Goal: Transaction & Acquisition: Purchase product/service

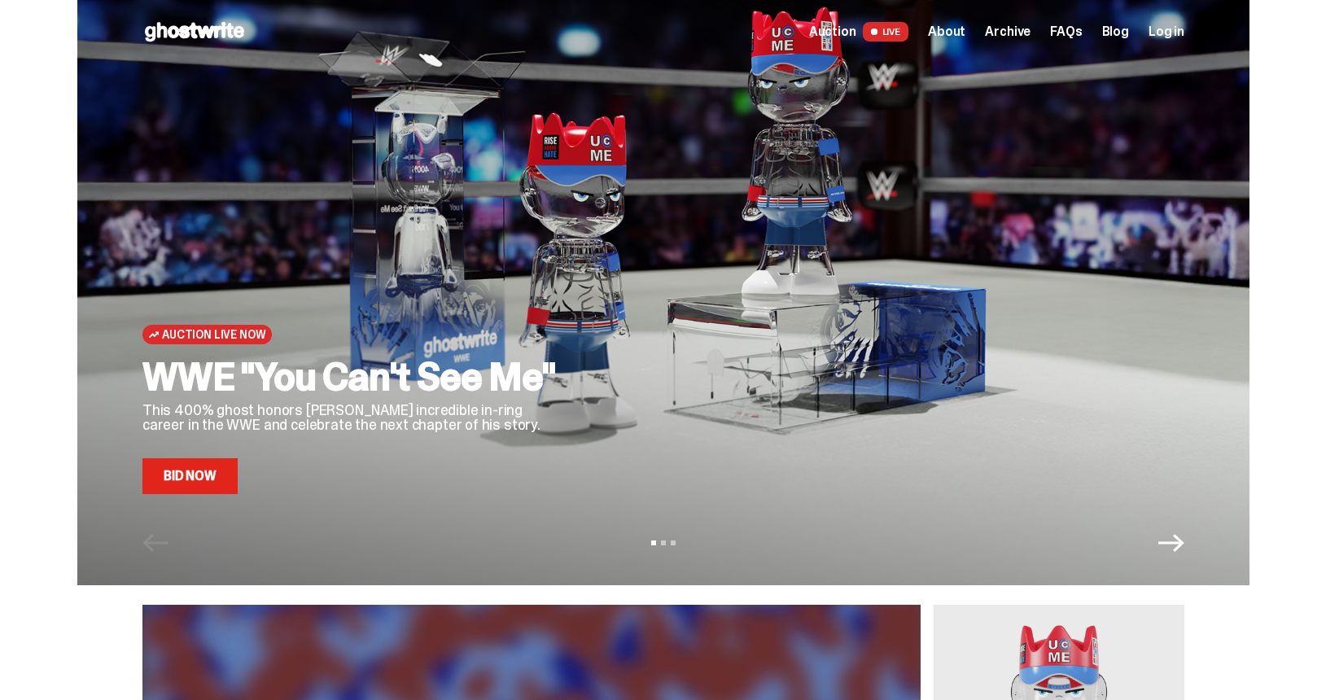
scroll to position [2, 0]
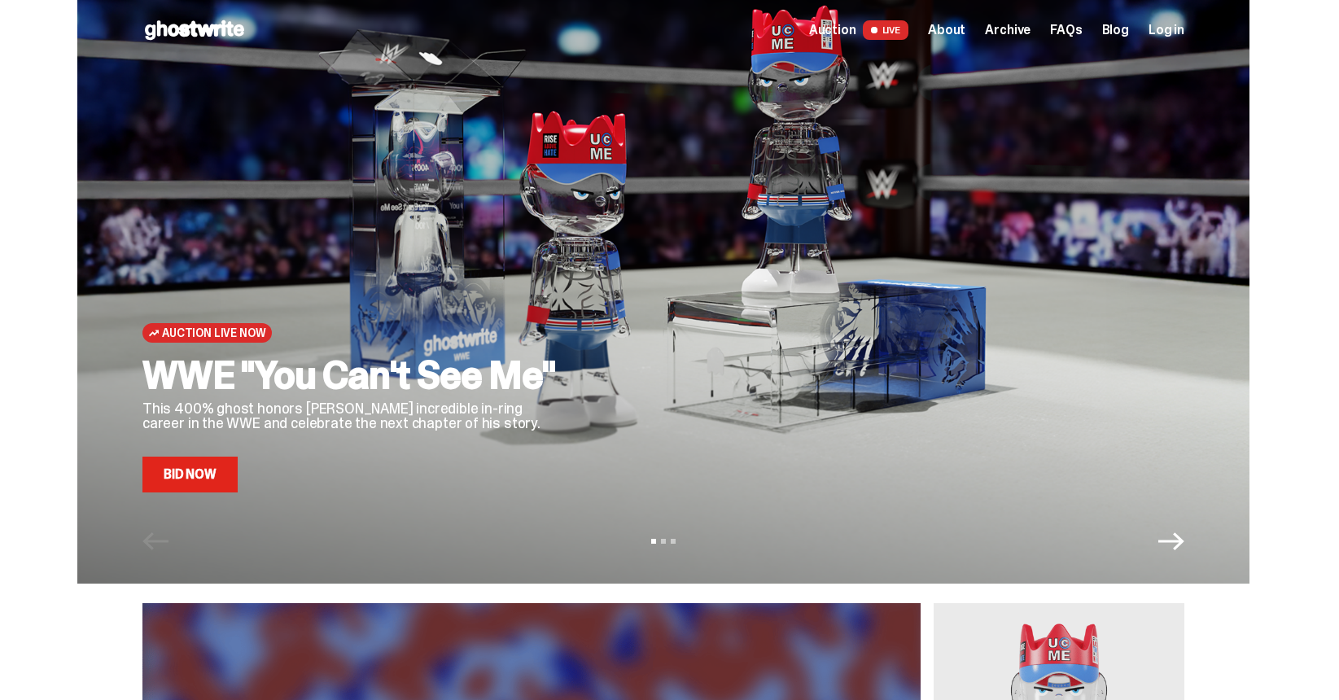
click at [686, 356] on div at bounding box center [888, 270] width 593 height 445
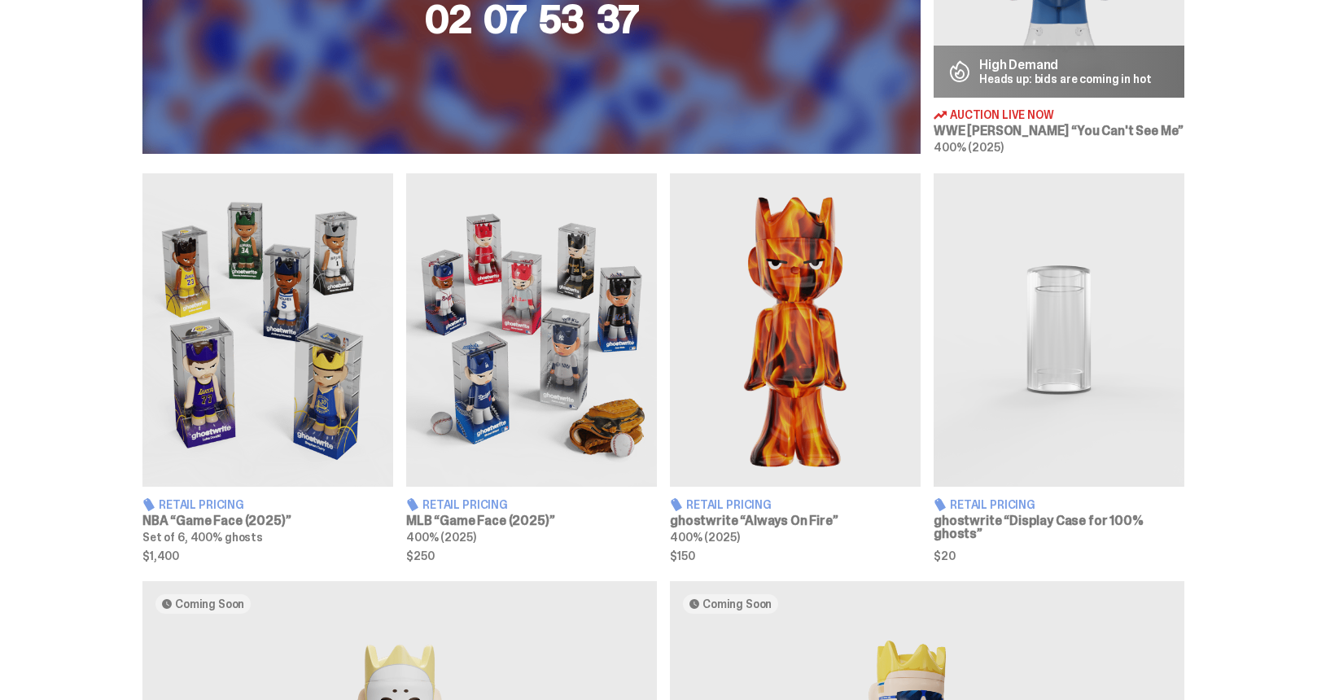
scroll to position [934, 0]
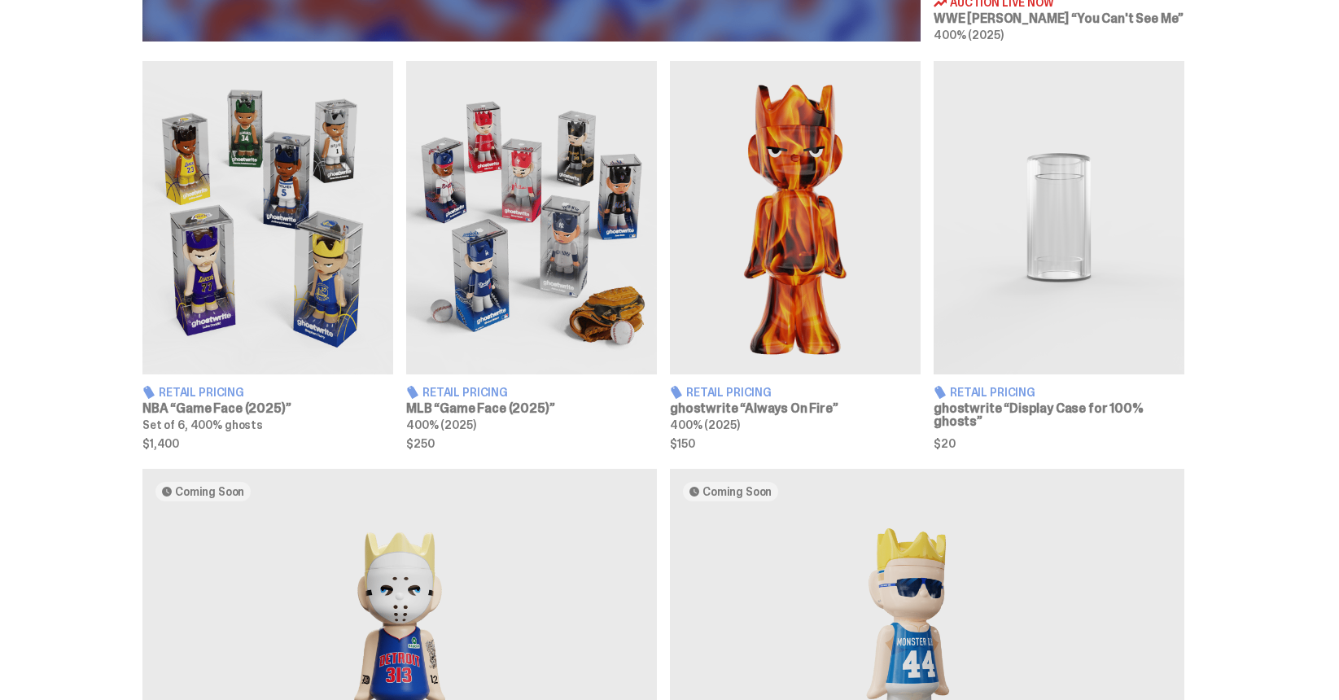
click at [848, 296] on img at bounding box center [795, 217] width 251 height 313
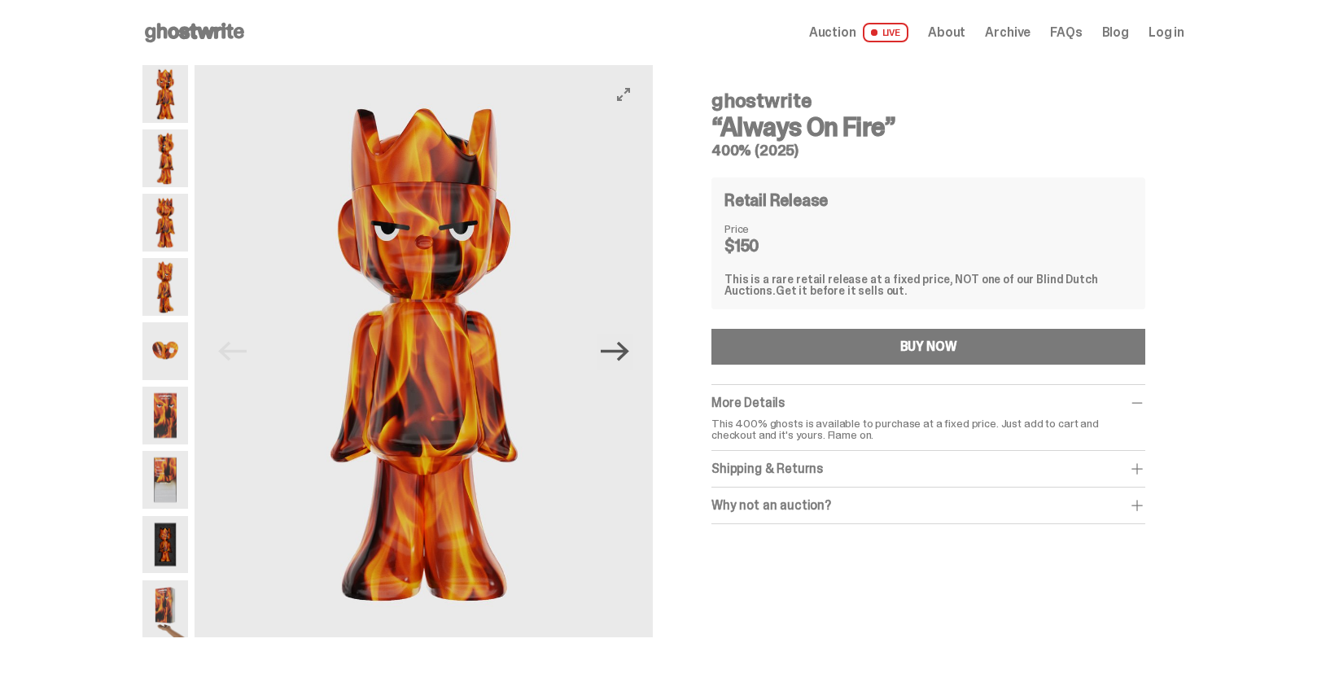
click at [625, 352] on icon "Next" at bounding box center [615, 352] width 28 height 20
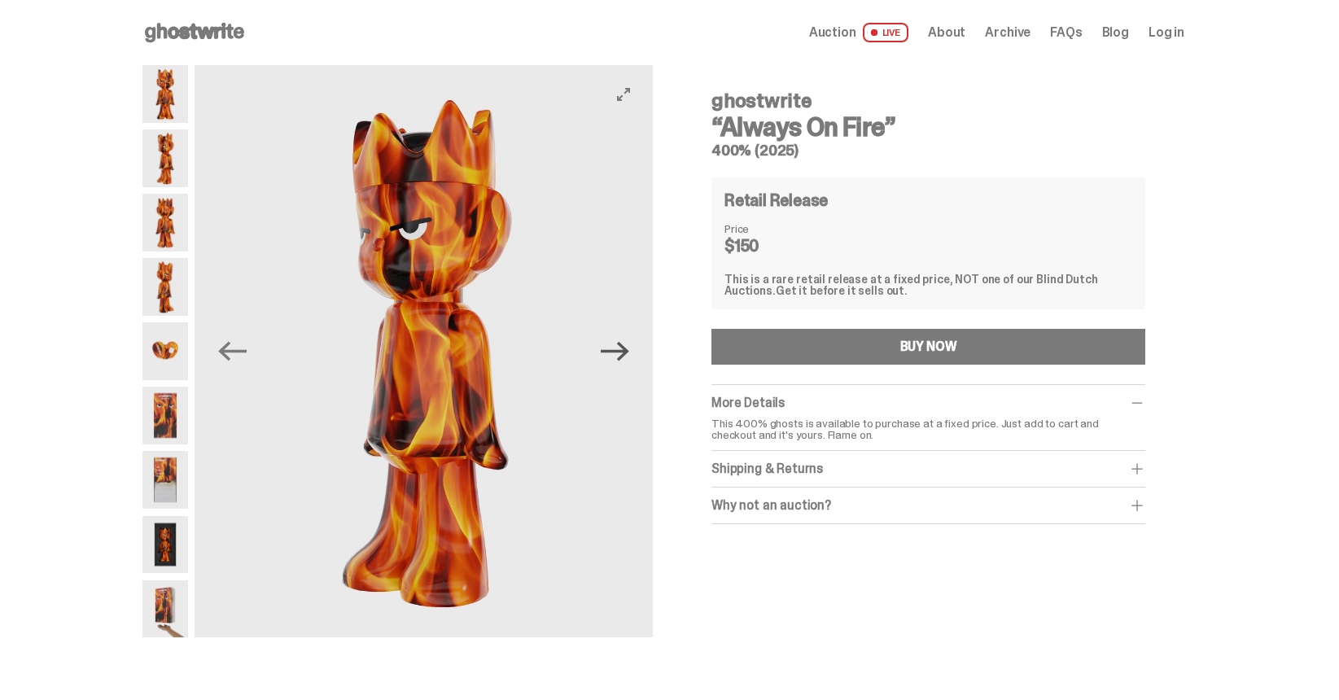
click at [625, 352] on icon "Next" at bounding box center [615, 352] width 28 height 20
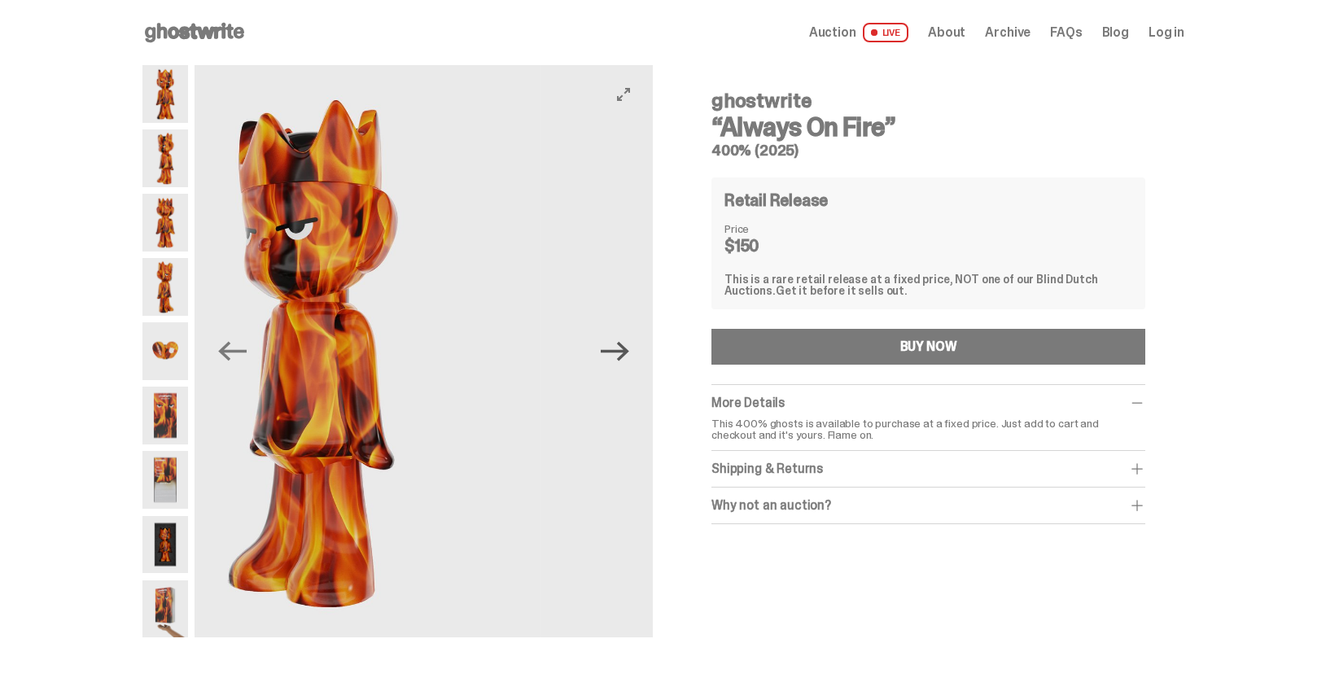
click at [625, 352] on icon "Next" at bounding box center [615, 352] width 28 height 20
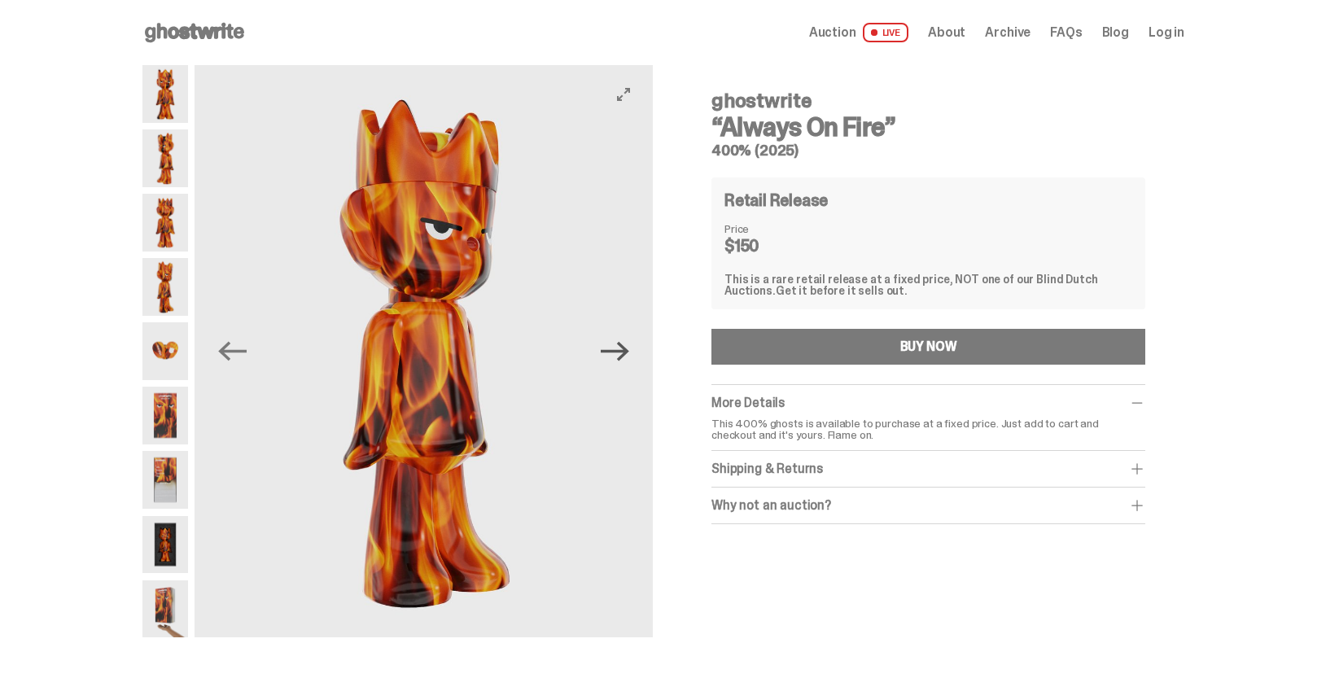
click at [625, 352] on icon "Next" at bounding box center [615, 352] width 28 height 20
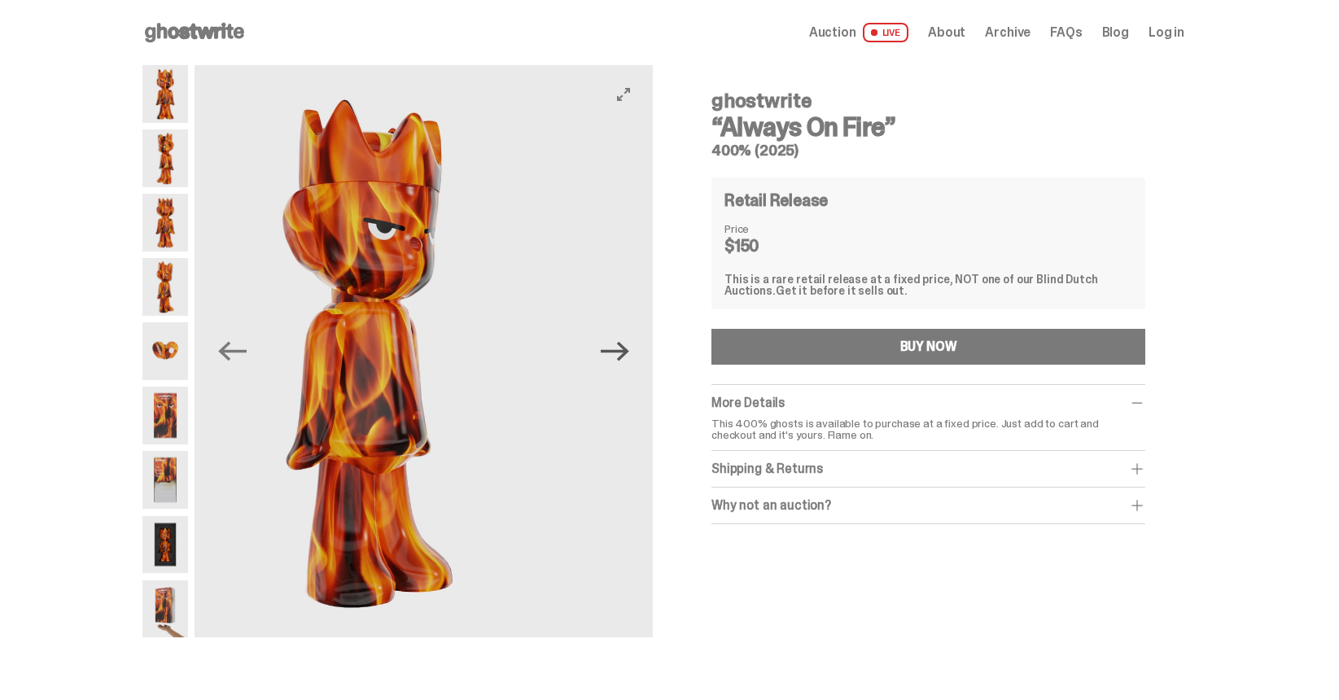
click at [625, 352] on icon "Next" at bounding box center [615, 352] width 28 height 20
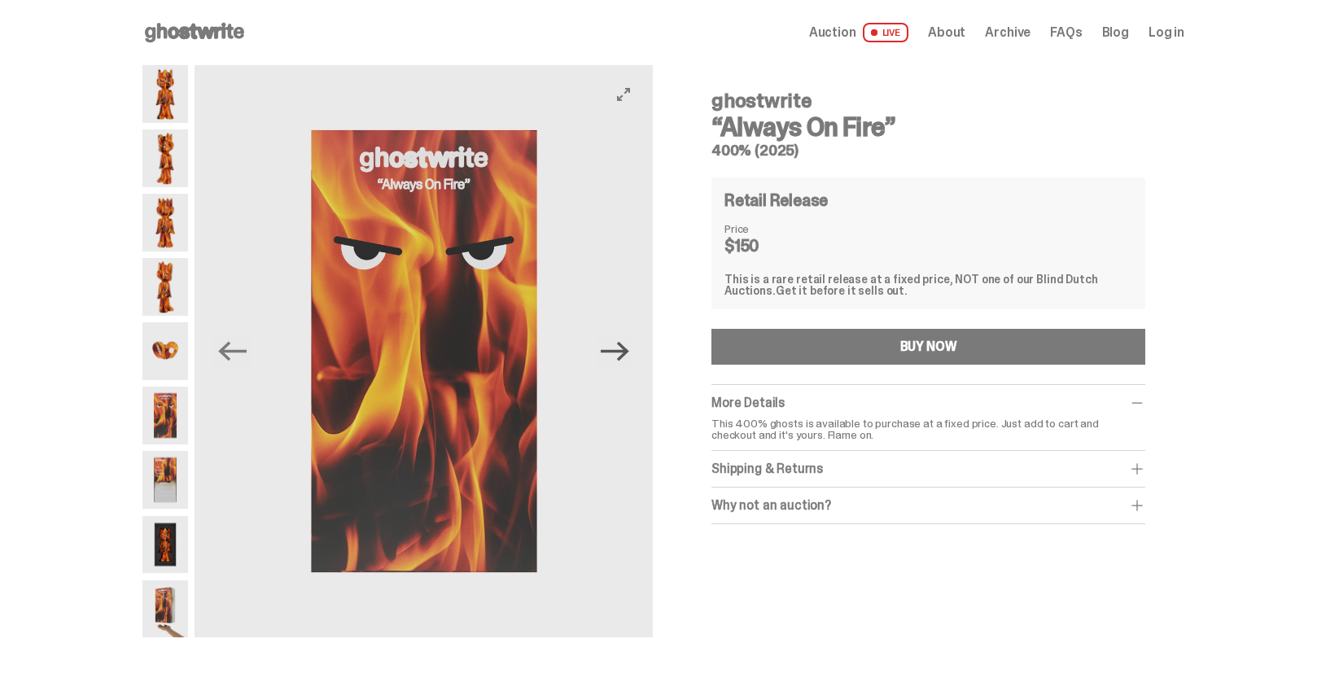
click at [623, 347] on icon "Next" at bounding box center [615, 351] width 28 height 28
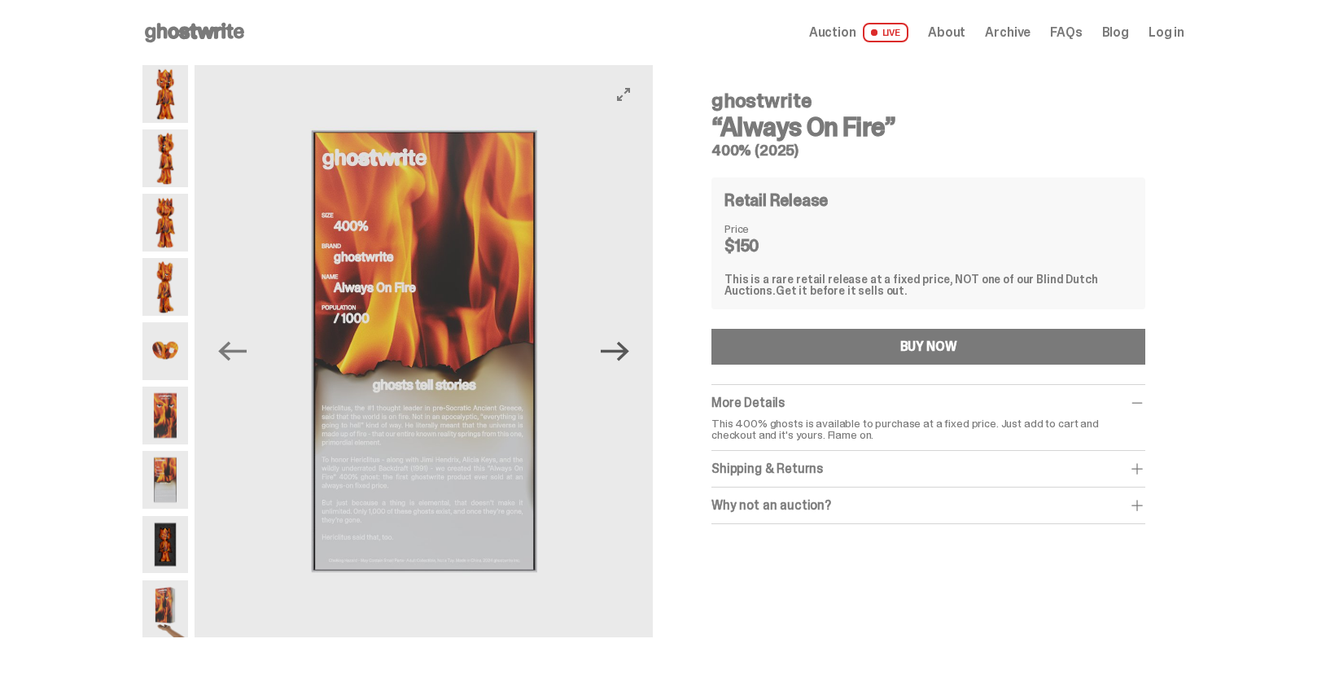
click at [623, 347] on icon "Next" at bounding box center [615, 351] width 28 height 28
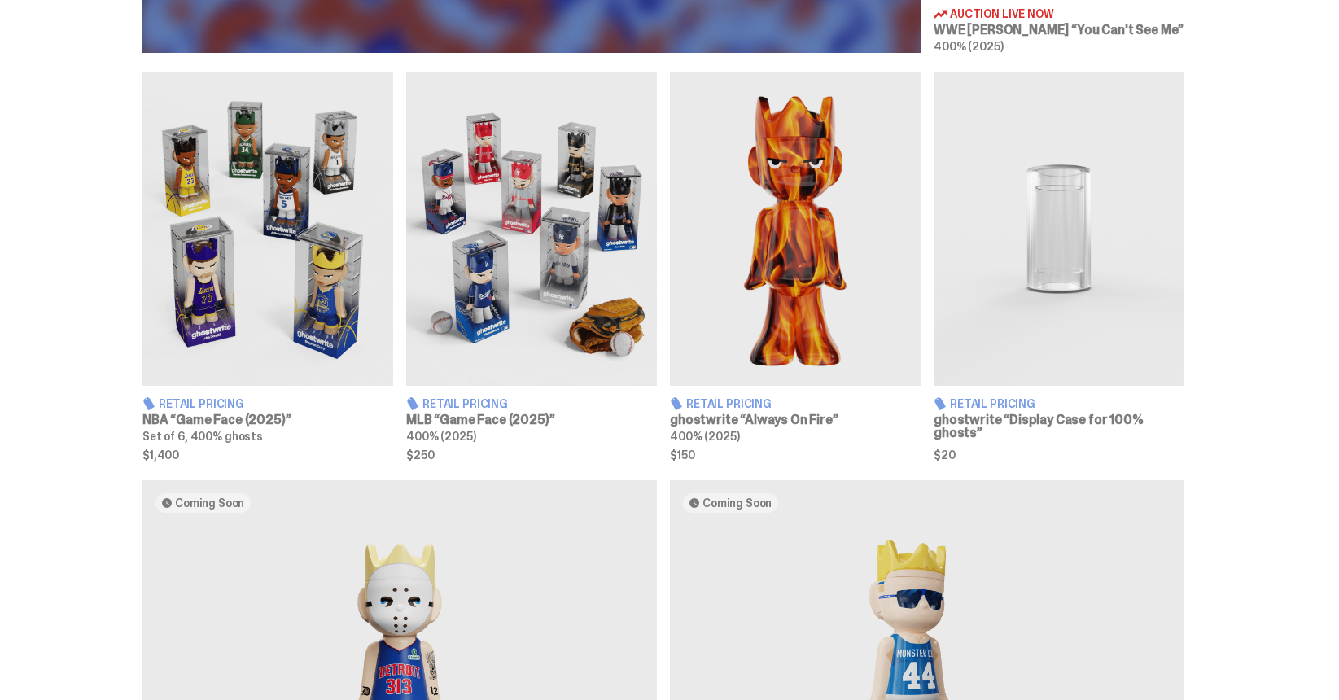
scroll to position [921, 0]
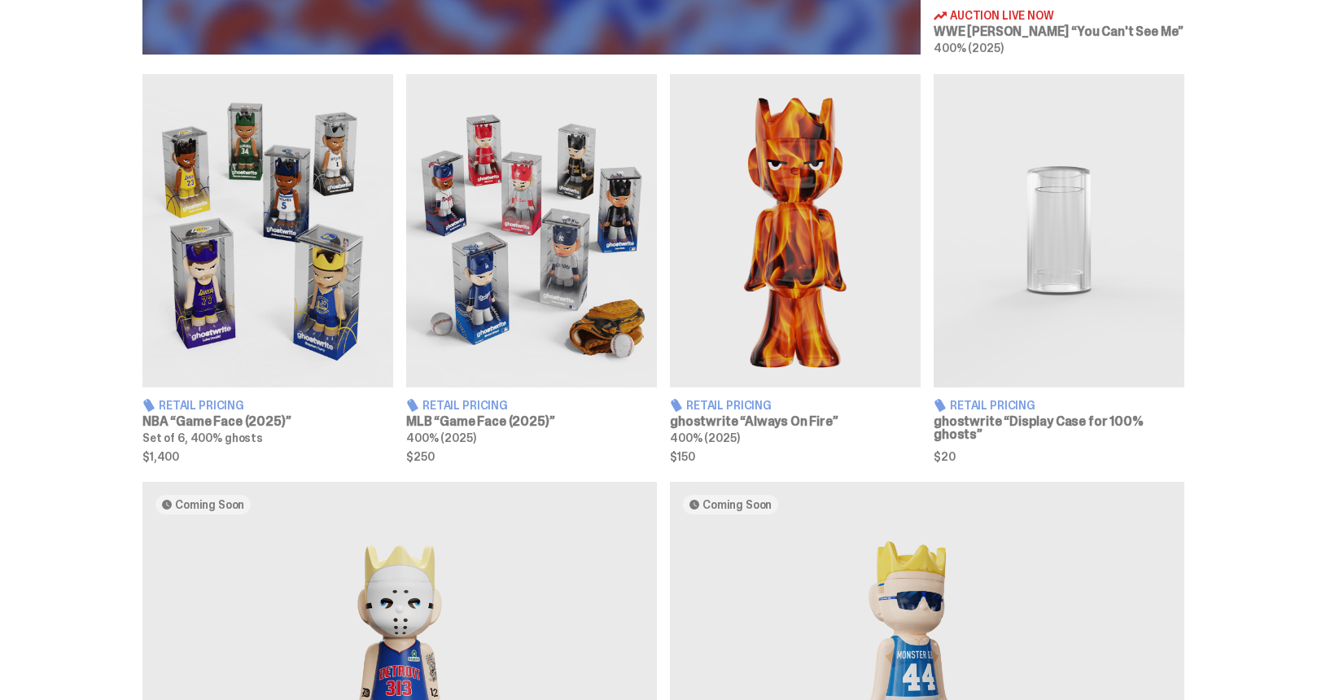
click at [509, 322] on img at bounding box center [531, 230] width 251 height 313
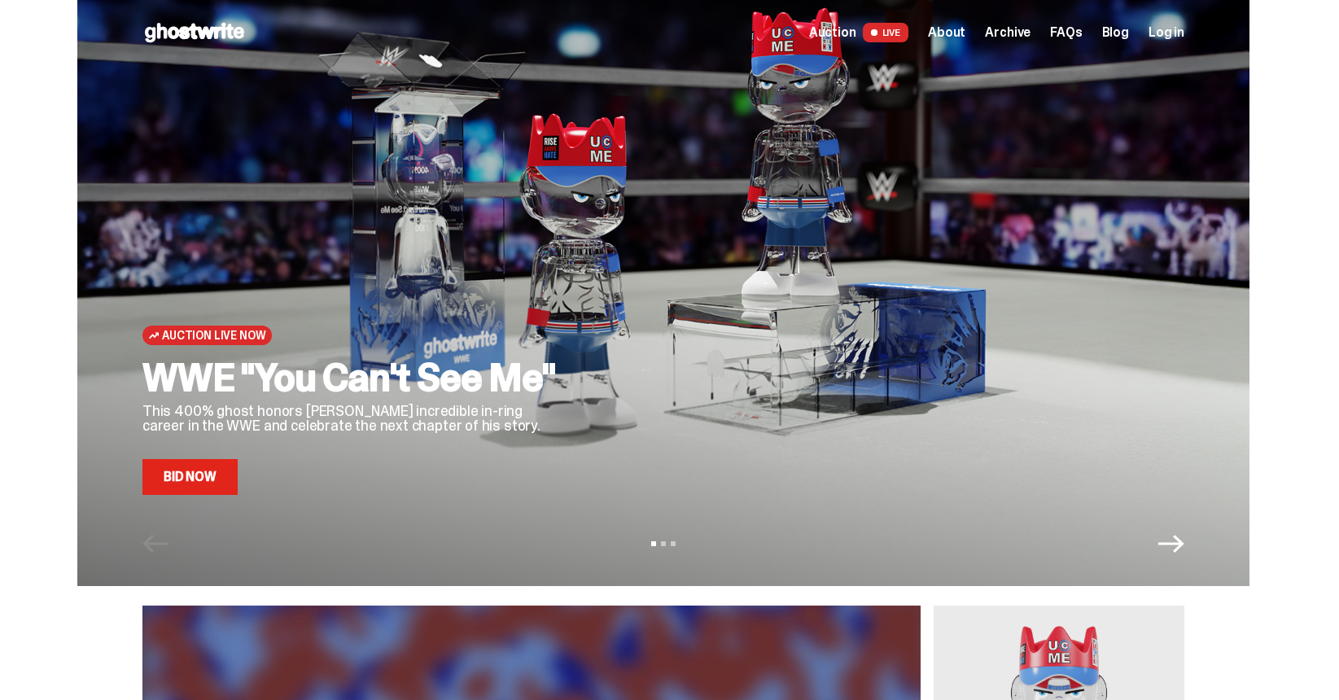
click at [1010, 33] on span "Archive" at bounding box center [1008, 32] width 46 height 13
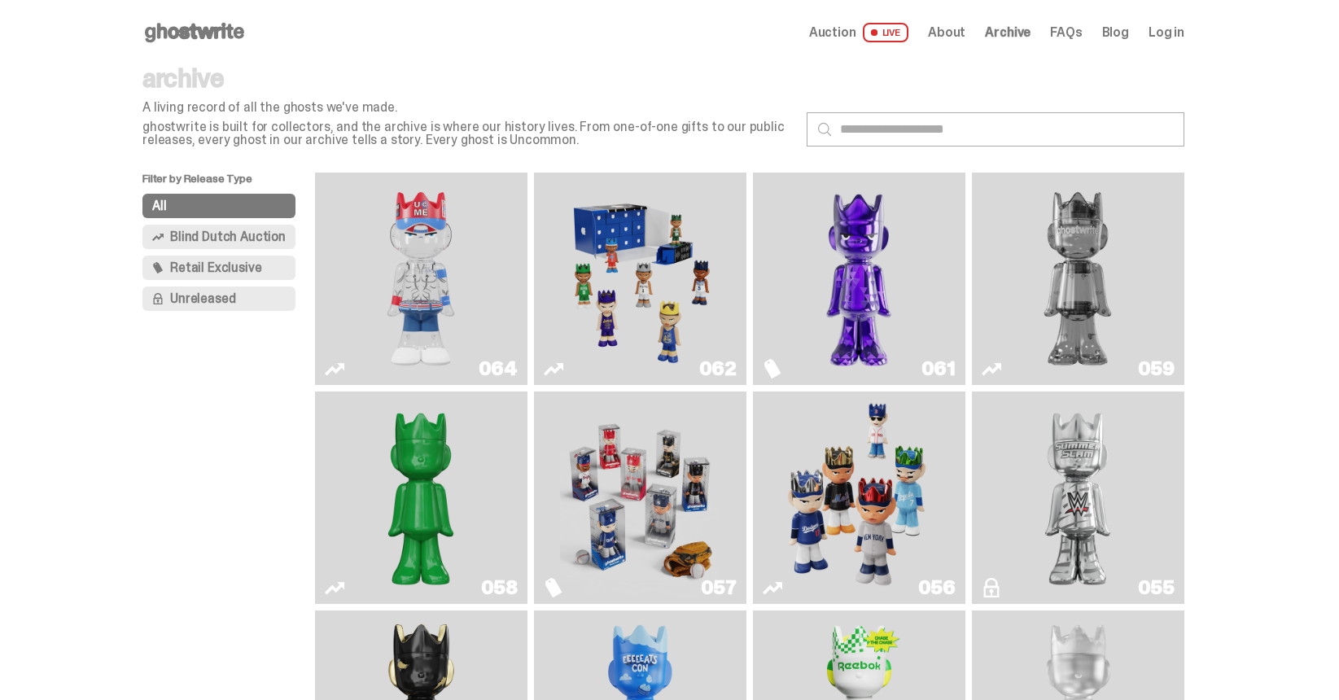
click at [173, 33] on use at bounding box center [194, 33] width 99 height 20
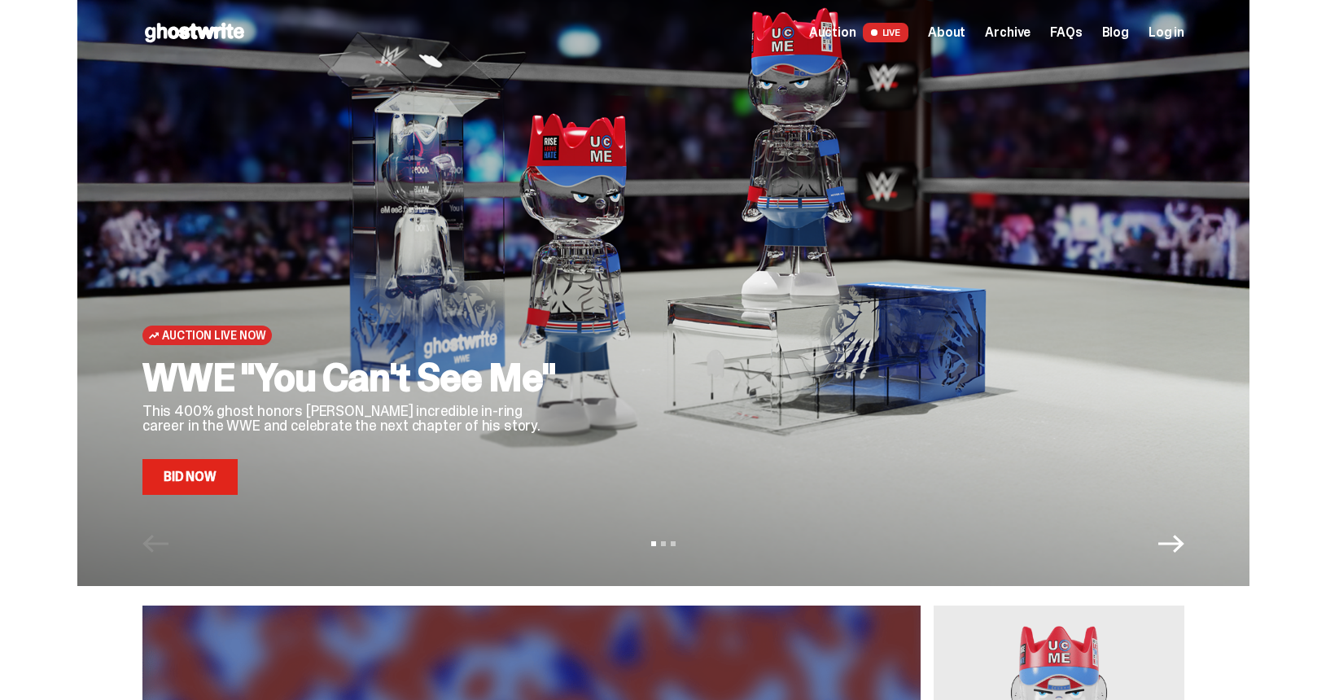
click at [236, 27] on use at bounding box center [194, 33] width 99 height 20
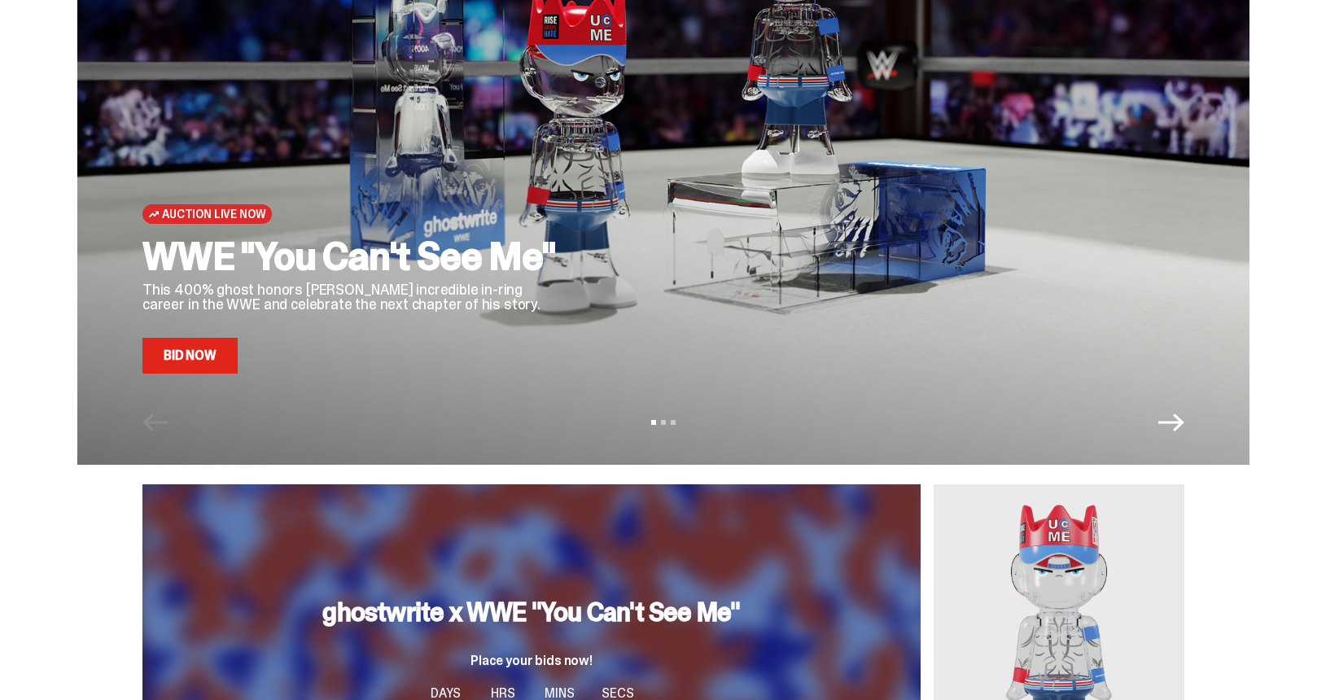
scroll to position [148, 0]
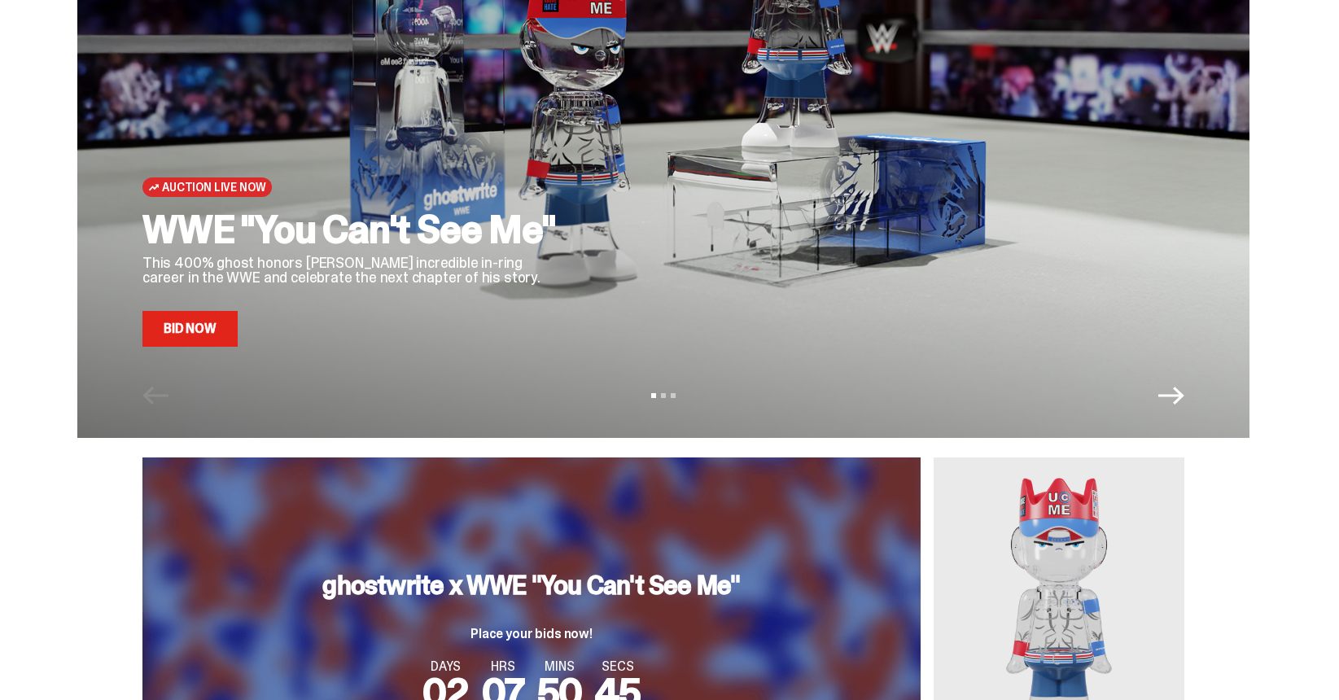
click at [1182, 401] on icon "Next" at bounding box center [1172, 396] width 26 height 18
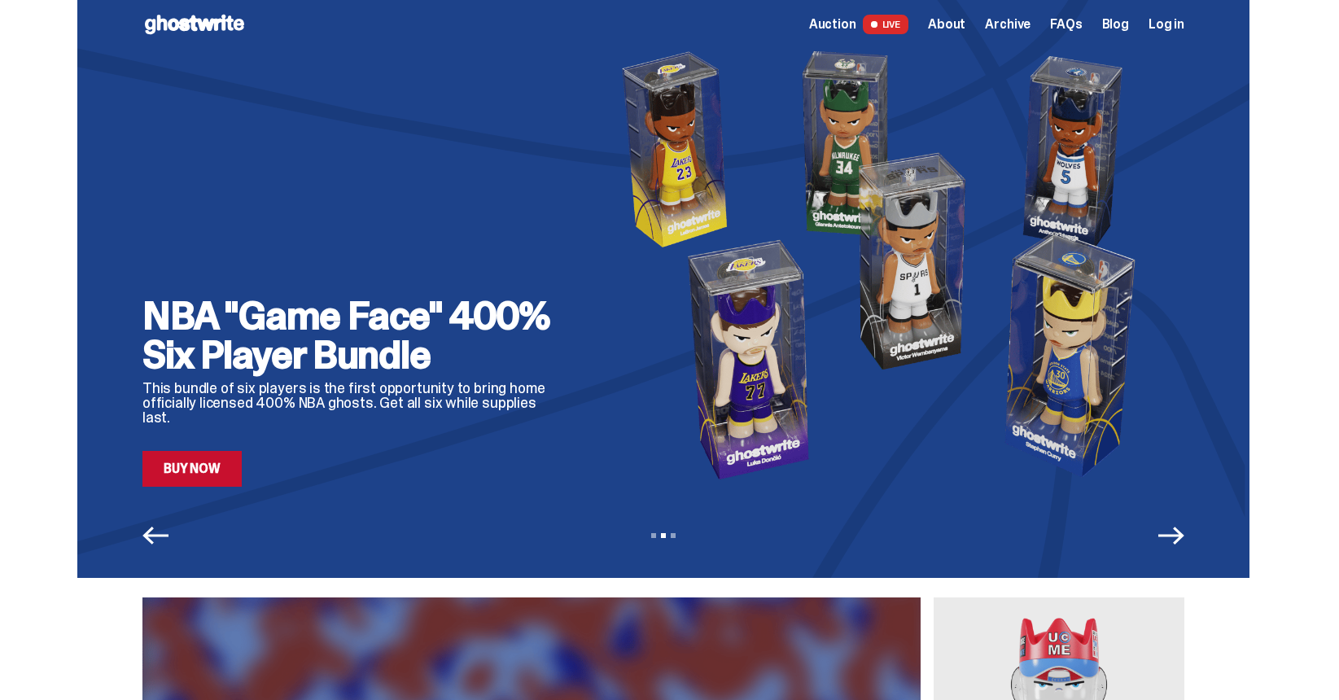
scroll to position [0, 0]
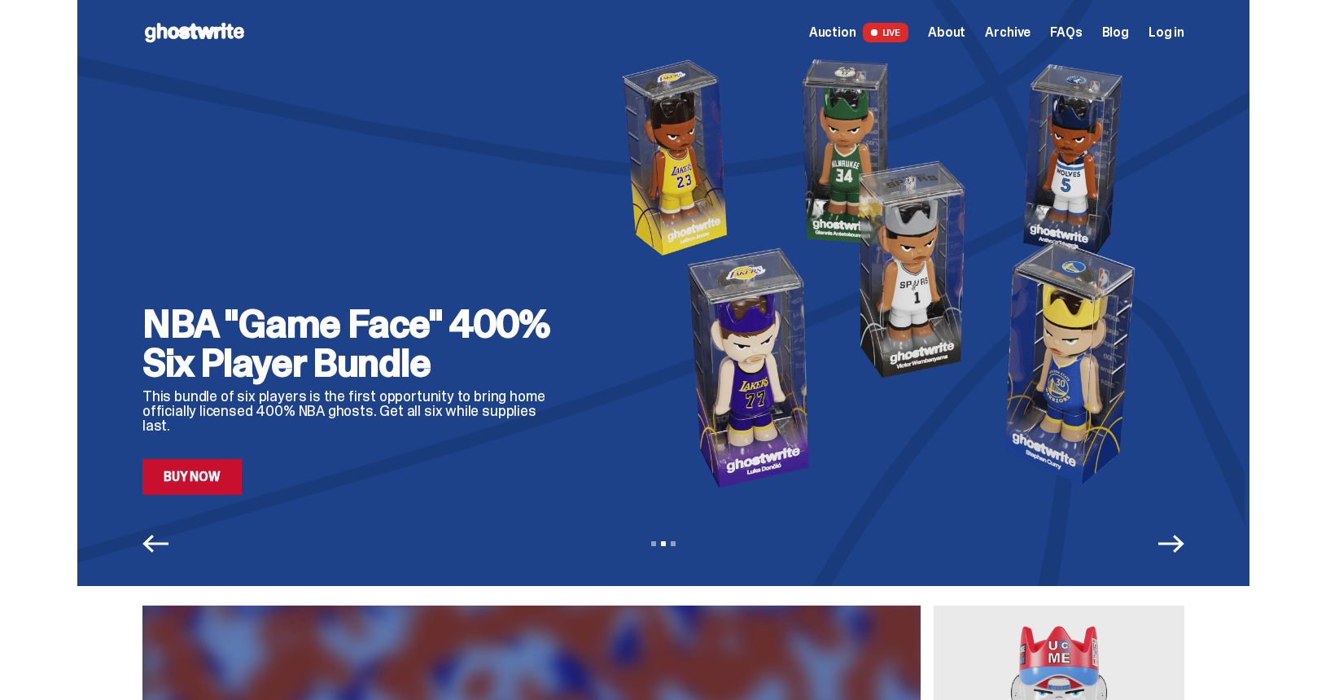
click at [216, 480] on link "Buy Now" at bounding box center [191, 477] width 99 height 36
